Goal: Information Seeking & Learning: Learn about a topic

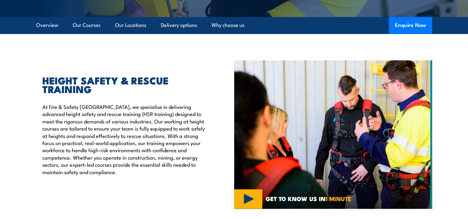
scroll to position [153, 0]
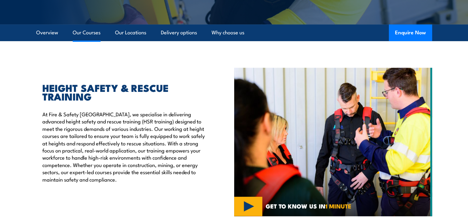
click at [80, 37] on link "Our Courses" at bounding box center [87, 32] width 28 height 16
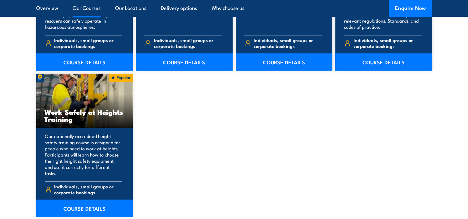
scroll to position [773, 0]
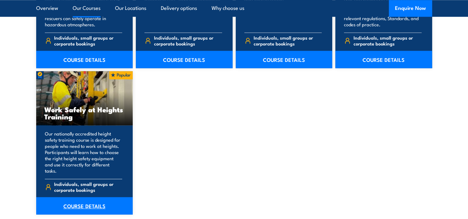
click at [86, 197] on link "COURSE DETAILS" at bounding box center [84, 205] width 97 height 17
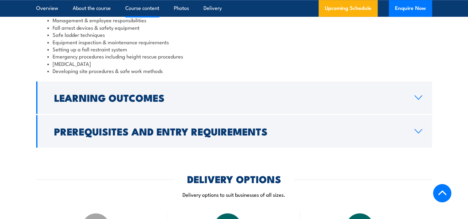
scroll to position [572, 0]
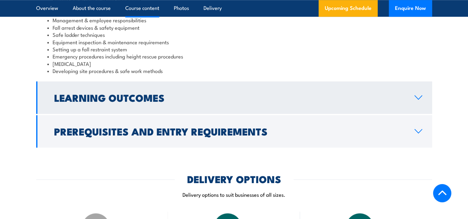
click at [96, 99] on h2 "Learning Outcomes" at bounding box center [229, 97] width 351 height 9
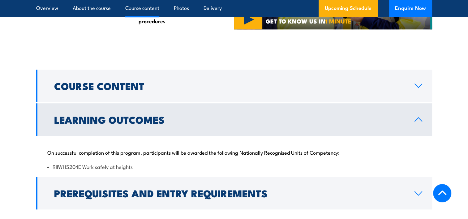
scroll to position [459, 0]
